Goal: Task Accomplishment & Management: Manage account settings

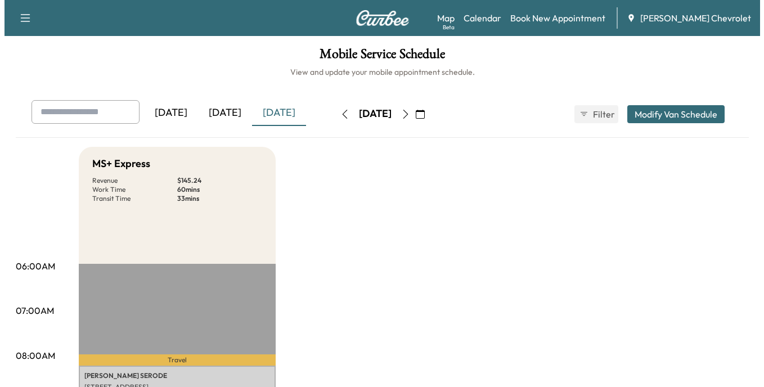
scroll to position [169, 0]
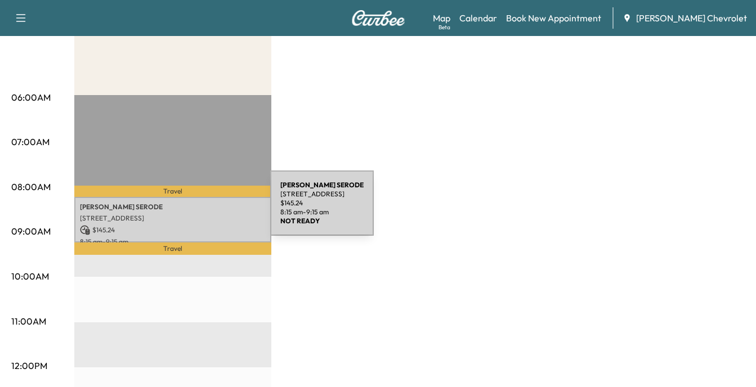
click at [186, 210] on p "[PERSON_NAME]" at bounding box center [173, 207] width 186 height 9
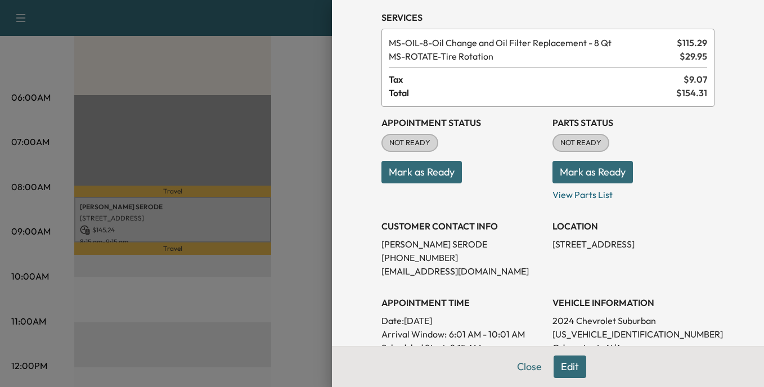
scroll to position [0, 0]
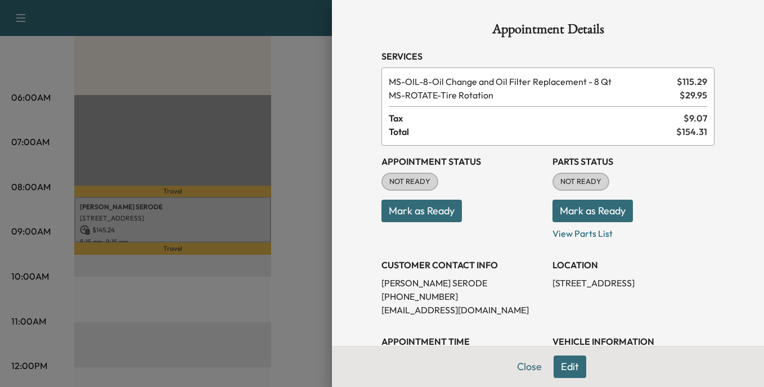
click at [266, 115] on div at bounding box center [382, 193] width 764 height 387
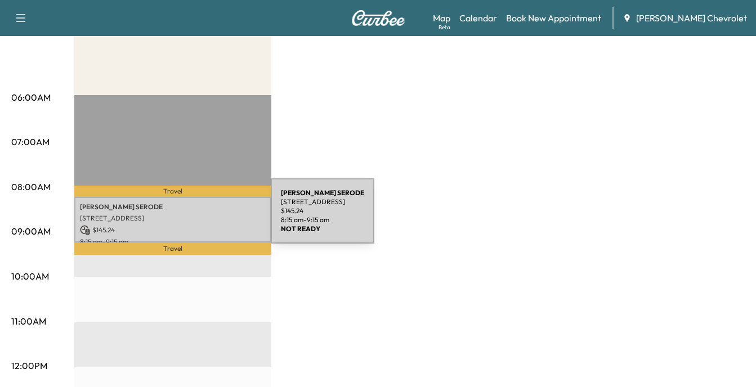
click at [182, 217] on p "[STREET_ADDRESS]" at bounding box center [173, 218] width 186 height 9
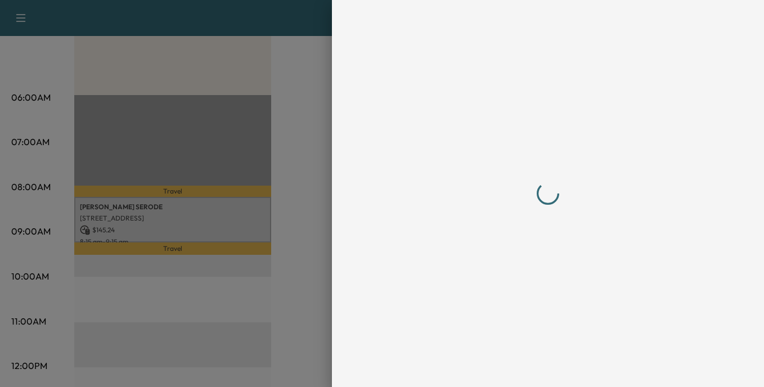
click at [289, 242] on div at bounding box center [382, 193] width 764 height 387
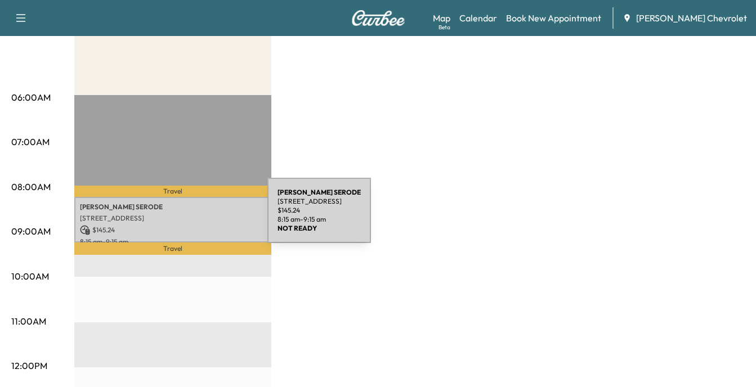
click at [183, 217] on p "[STREET_ADDRESS]" at bounding box center [173, 218] width 186 height 9
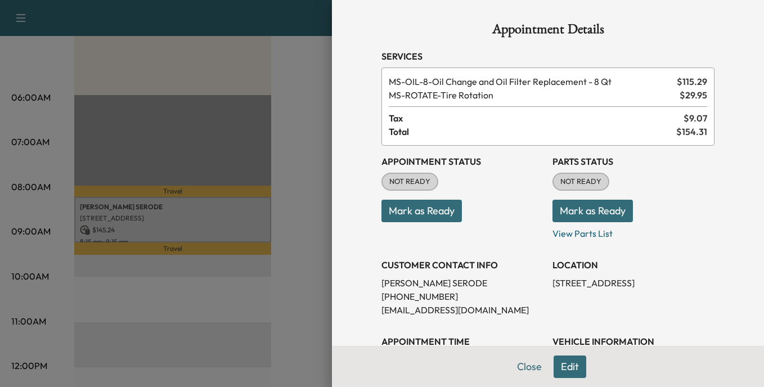
click at [281, 155] on div at bounding box center [382, 193] width 764 height 387
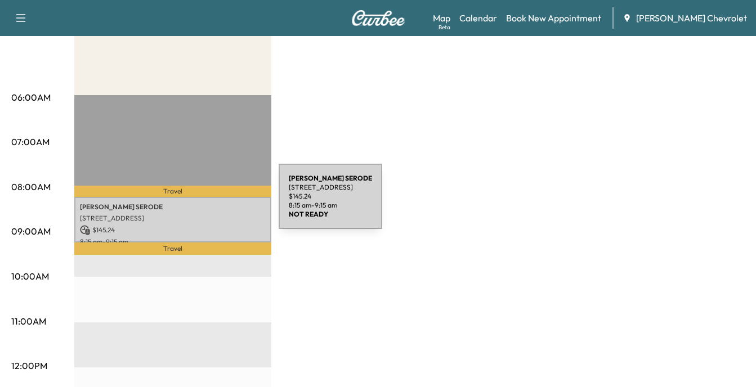
click at [194, 203] on p "[PERSON_NAME]" at bounding box center [173, 207] width 186 height 9
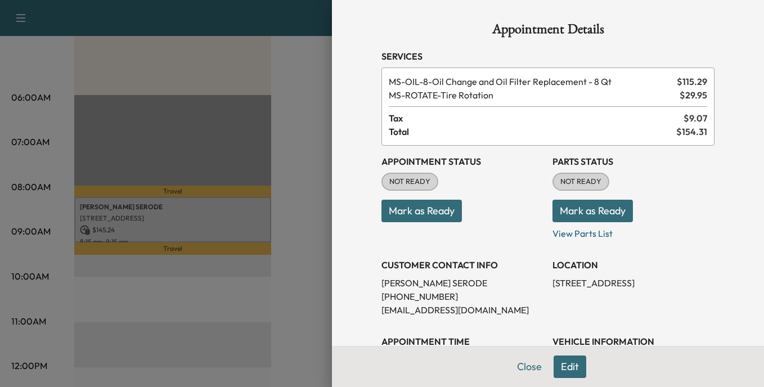
click at [413, 207] on button "Mark as Ready" at bounding box center [422, 211] width 80 height 23
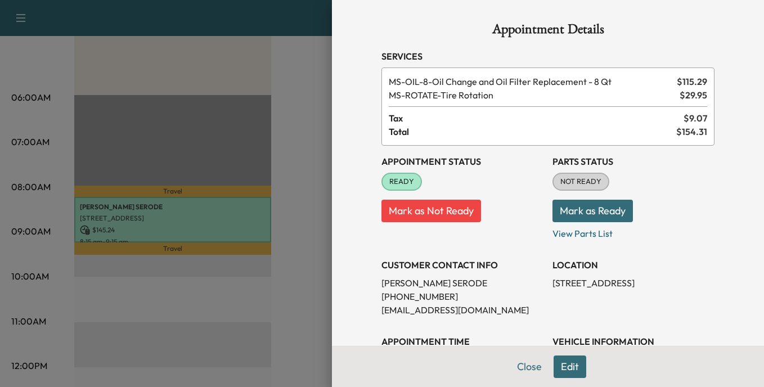
click at [418, 209] on button "Mark as Not Ready" at bounding box center [432, 211] width 100 height 23
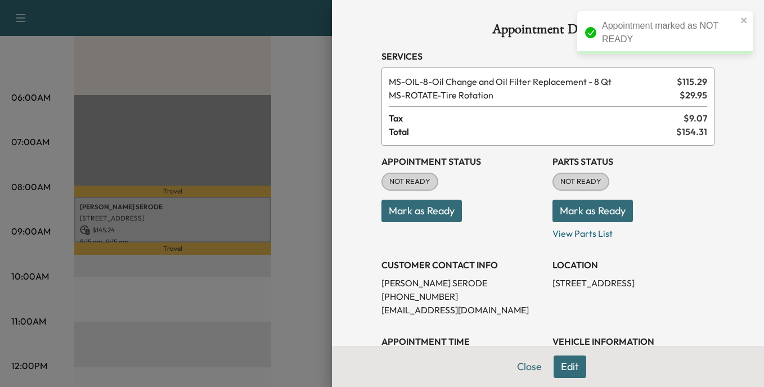
click at [416, 209] on button "Mark as Ready" at bounding box center [422, 211] width 80 height 23
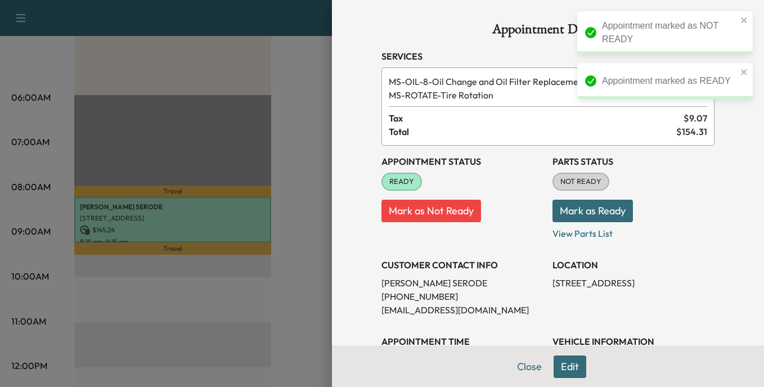
click at [397, 182] on span "READY" at bounding box center [402, 181] width 38 height 11
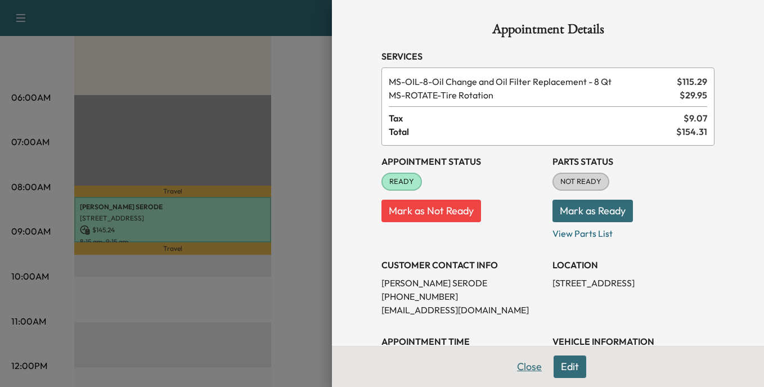
click at [519, 364] on button "Close" at bounding box center [529, 367] width 39 height 23
